Goal: Find specific page/section: Find specific page/section

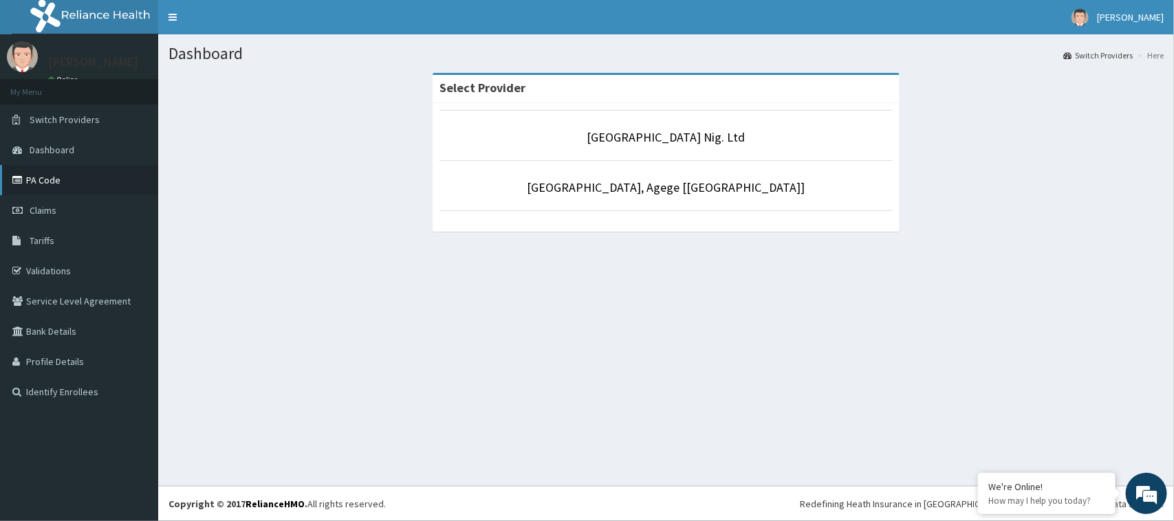
click at [66, 181] on link "PA Code" at bounding box center [79, 180] width 158 height 30
click at [43, 177] on link "PA Code" at bounding box center [79, 180] width 158 height 30
click at [36, 180] on link "PA Code" at bounding box center [79, 180] width 158 height 30
click at [45, 180] on link "PA Code" at bounding box center [79, 180] width 158 height 30
click at [52, 180] on link "PA Code" at bounding box center [79, 180] width 158 height 30
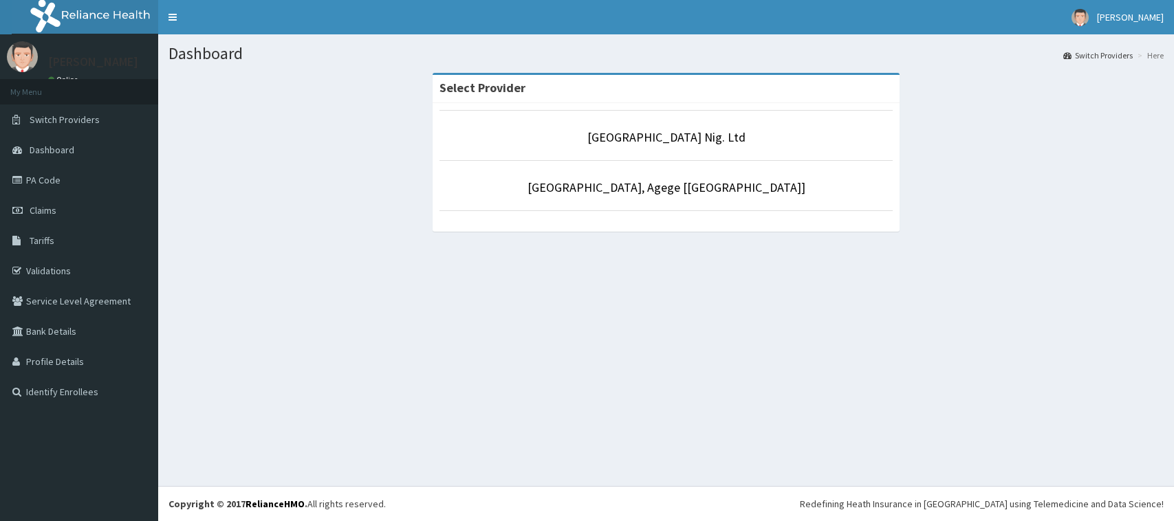
click at [39, 177] on link "PA Code" at bounding box center [79, 180] width 158 height 30
